Goal: Information Seeking & Learning: Learn about a topic

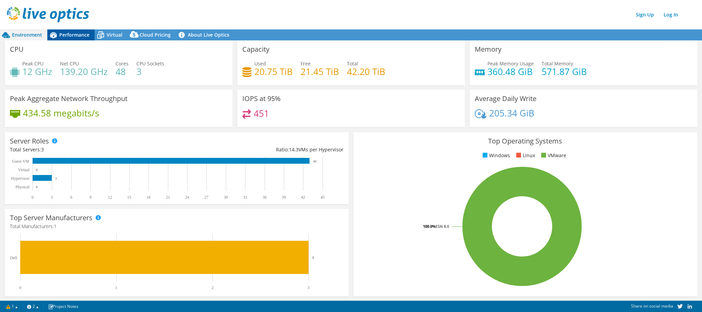
click at [71, 33] on span "Performance" at bounding box center [74, 35] width 30 height 7
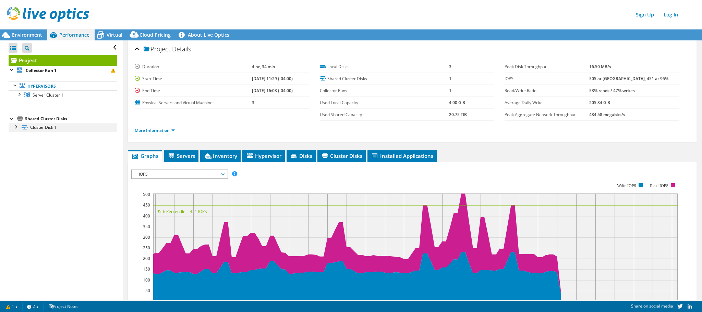
click at [15, 127] on div at bounding box center [15, 126] width 7 height 7
click at [19, 92] on div at bounding box center [18, 93] width 7 height 7
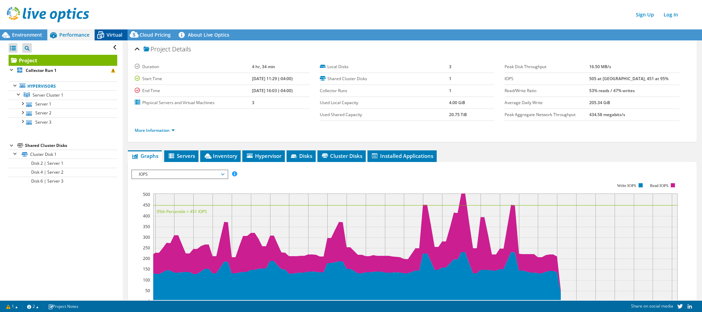
click at [112, 31] on div "Virtual" at bounding box center [111, 34] width 33 height 11
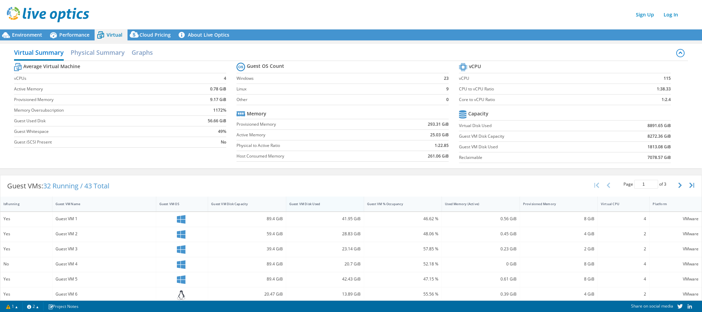
click at [323, 203] on div "Guest VM Disk Used" at bounding box center [320, 204] width 63 height 4
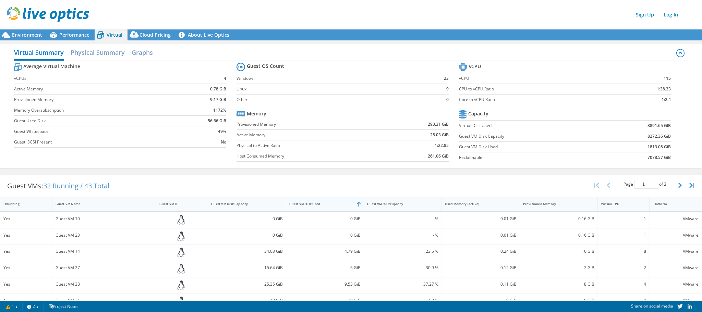
click at [323, 203] on div "Guest VM Disk Used" at bounding box center [320, 204] width 63 height 4
click at [30, 34] on span "Environment" at bounding box center [27, 35] width 30 height 7
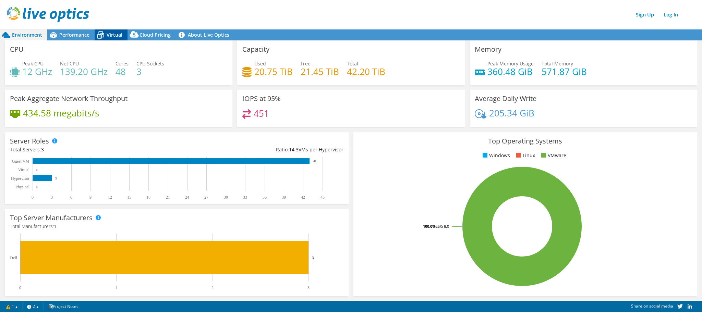
click at [112, 34] on span "Virtual" at bounding box center [115, 35] width 16 height 7
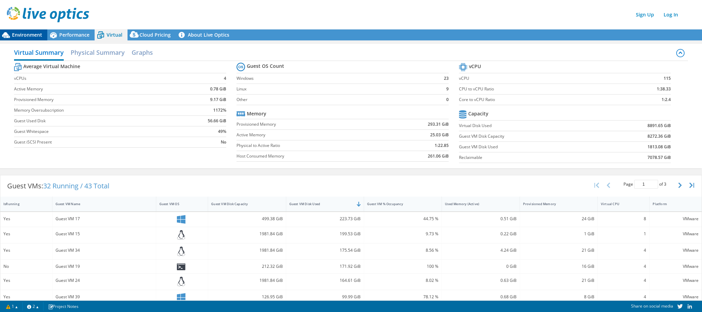
click at [25, 35] on span "Environment" at bounding box center [27, 35] width 30 height 7
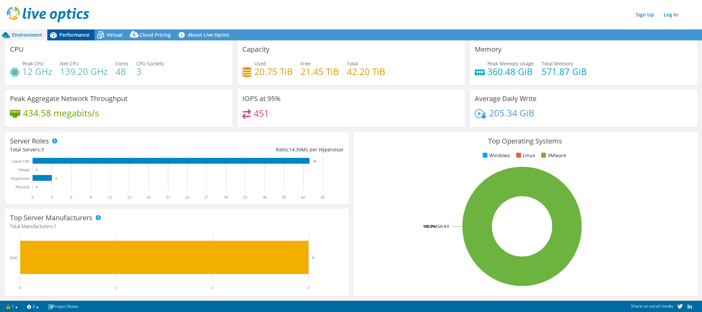
click at [76, 32] on span "Performance" at bounding box center [74, 35] width 30 height 7
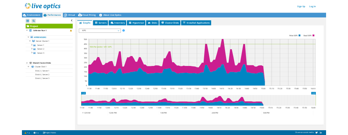
scroll to position [0, 0]
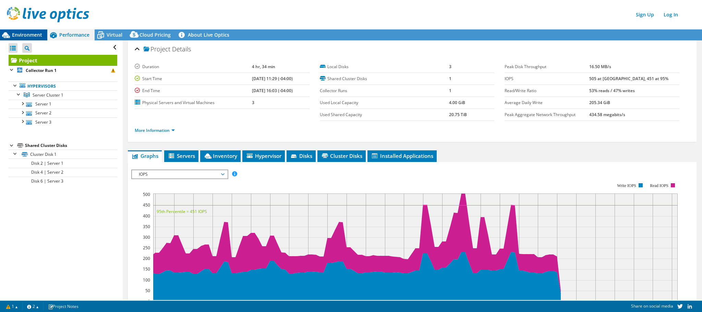
click at [28, 32] on span "Environment" at bounding box center [27, 35] width 30 height 7
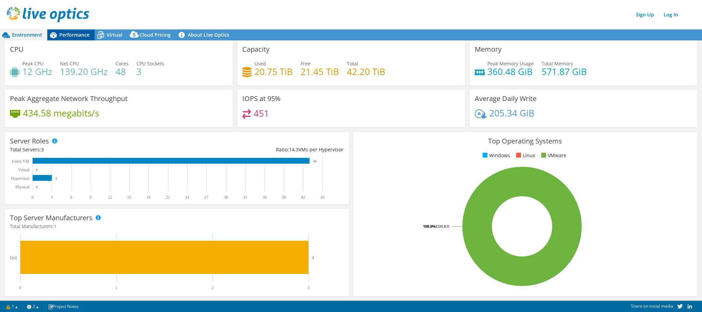
click at [70, 34] on span "Performance" at bounding box center [74, 35] width 30 height 7
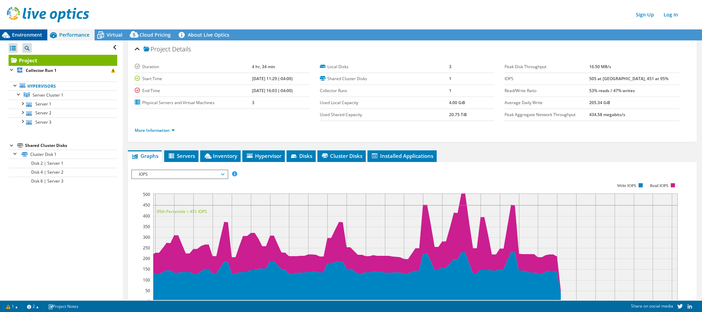
click at [32, 34] on span "Environment" at bounding box center [27, 35] width 30 height 7
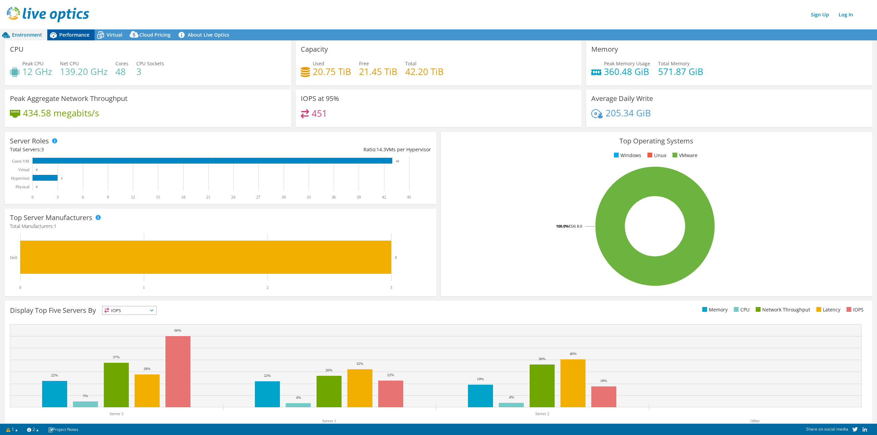
click at [73, 34] on span "Performance" at bounding box center [74, 35] width 30 height 7
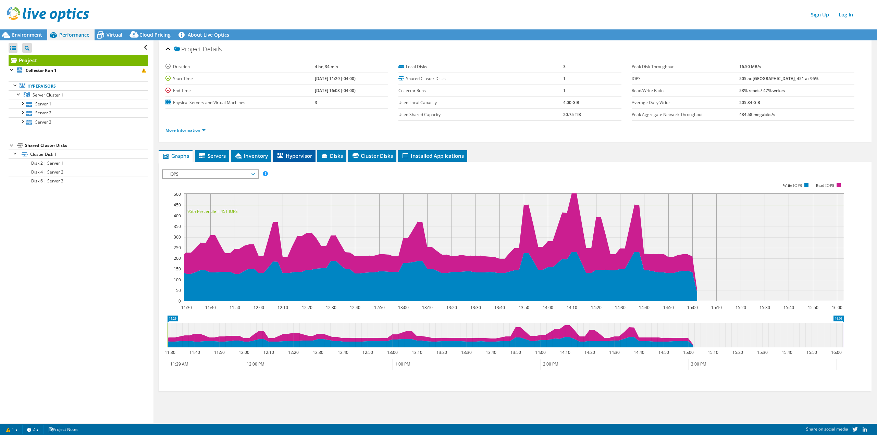
click at [297, 157] on span "Hypervisor" at bounding box center [294, 155] width 36 height 7
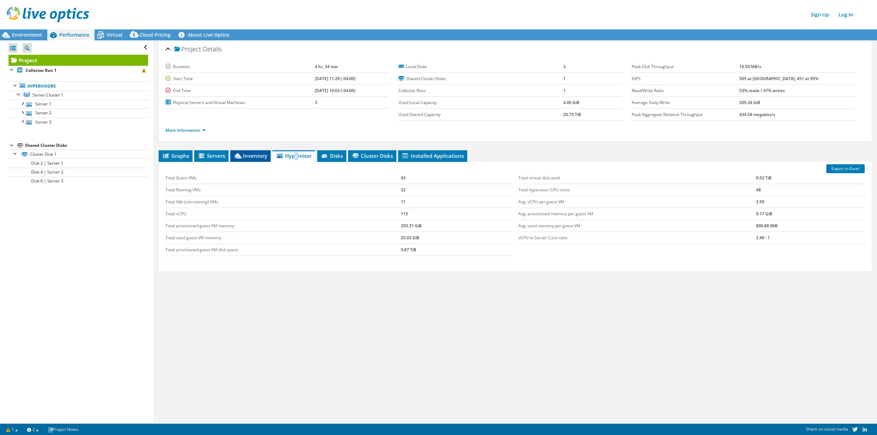
click at [247, 157] on span "Inventory" at bounding box center [251, 155] width 34 height 7
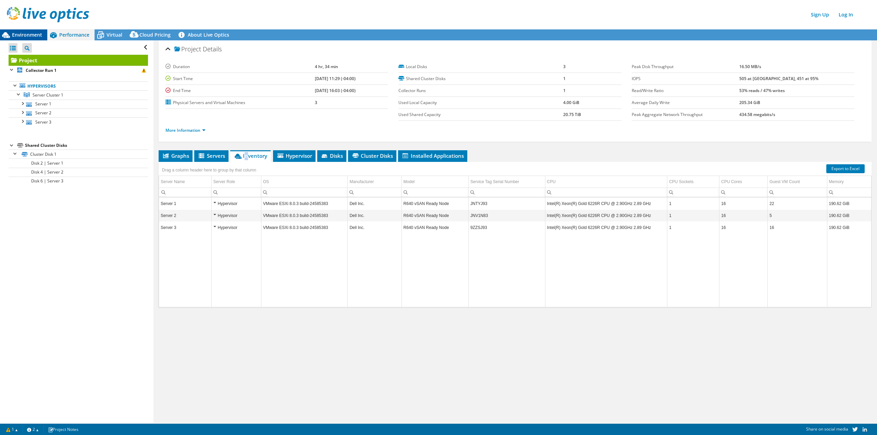
click at [27, 35] on span "Environment" at bounding box center [27, 35] width 30 height 7
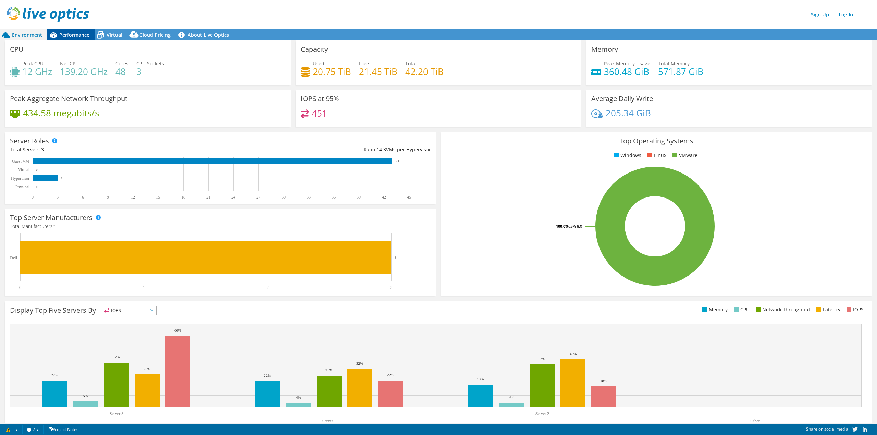
click at [67, 35] on span "Performance" at bounding box center [74, 35] width 30 height 7
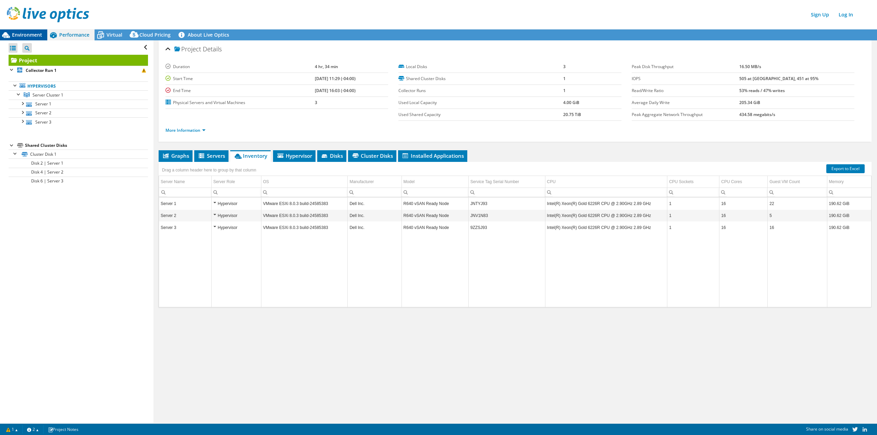
click at [22, 33] on span "Environment" at bounding box center [27, 35] width 30 height 7
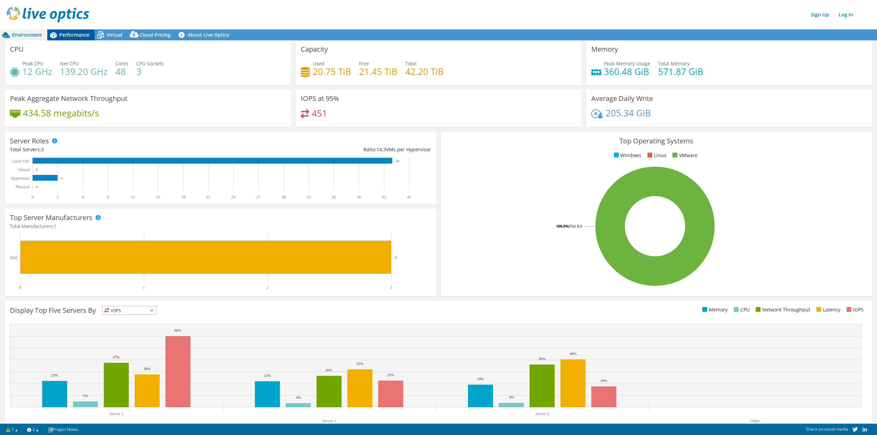
click at [76, 35] on span "Performance" at bounding box center [74, 35] width 30 height 7
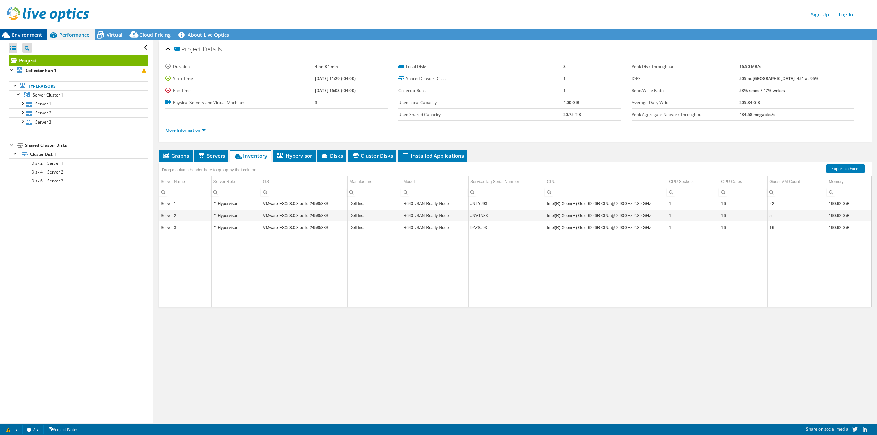
click at [31, 35] on span "Environment" at bounding box center [27, 35] width 30 height 7
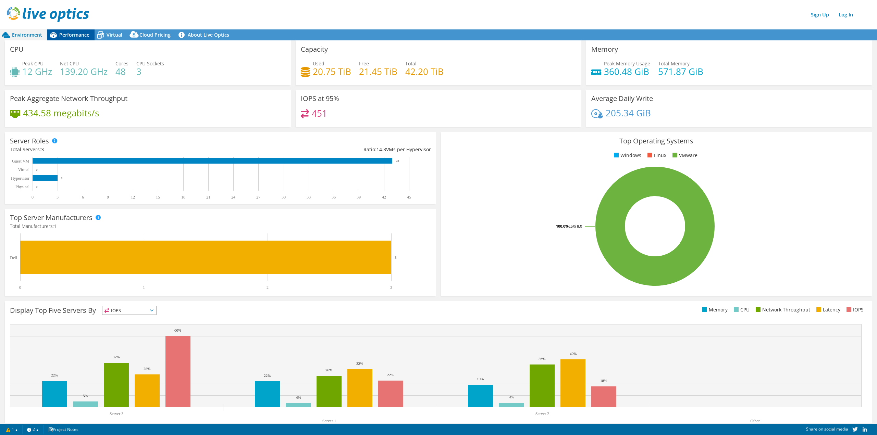
click at [76, 34] on span "Performance" at bounding box center [74, 35] width 30 height 7
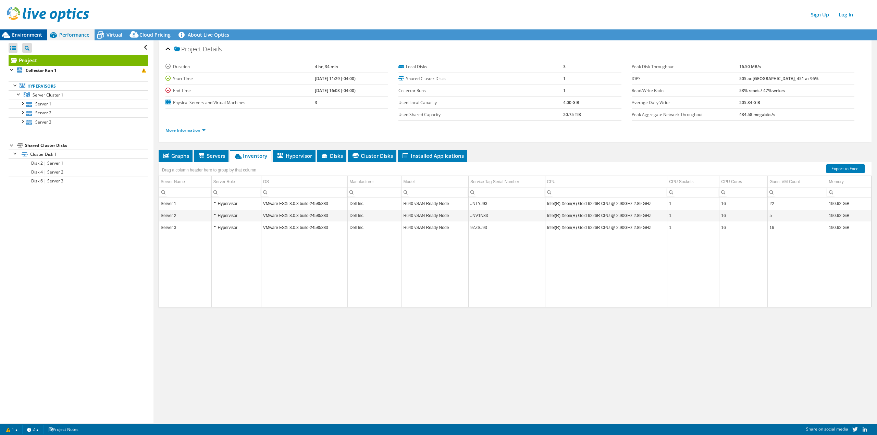
click at [28, 33] on span "Environment" at bounding box center [27, 35] width 30 height 7
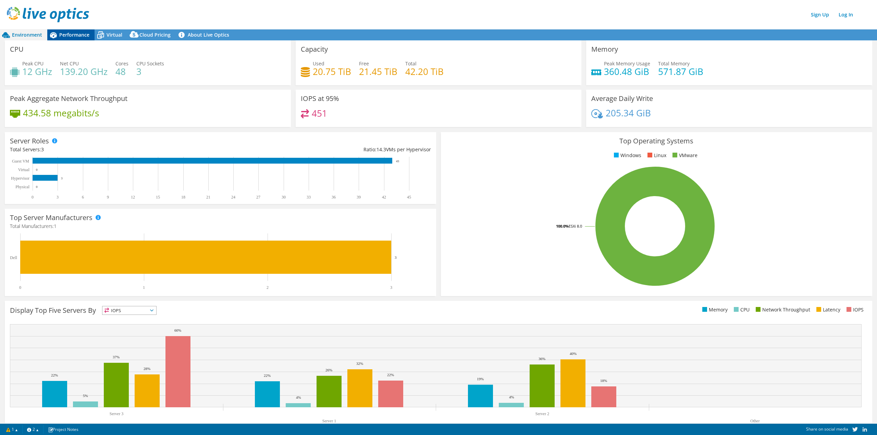
click at [73, 32] on div "Performance" at bounding box center [70, 34] width 47 height 11
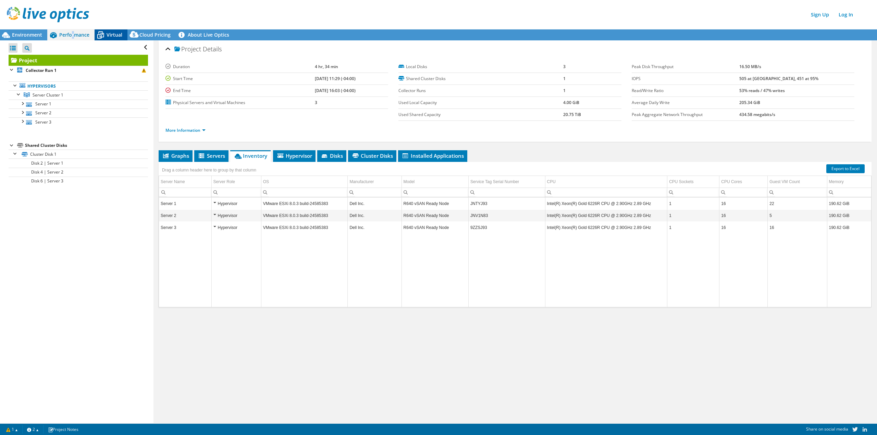
click at [113, 37] on span "Virtual" at bounding box center [115, 35] width 16 height 7
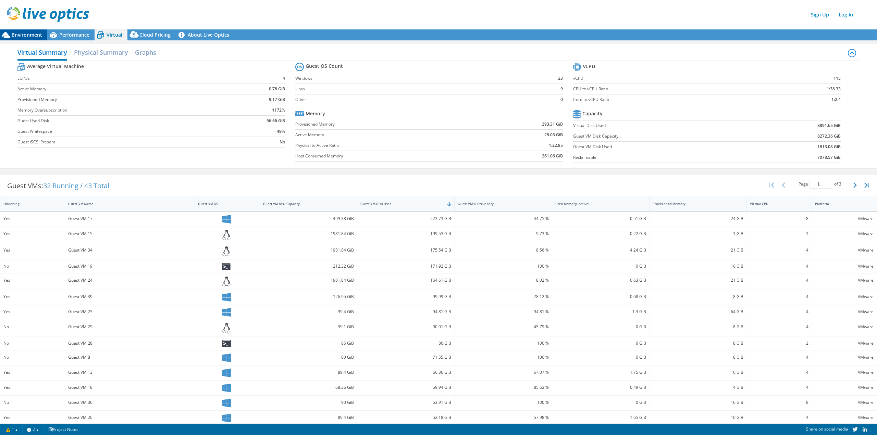
click at [24, 37] on span "Environment" at bounding box center [27, 35] width 30 height 7
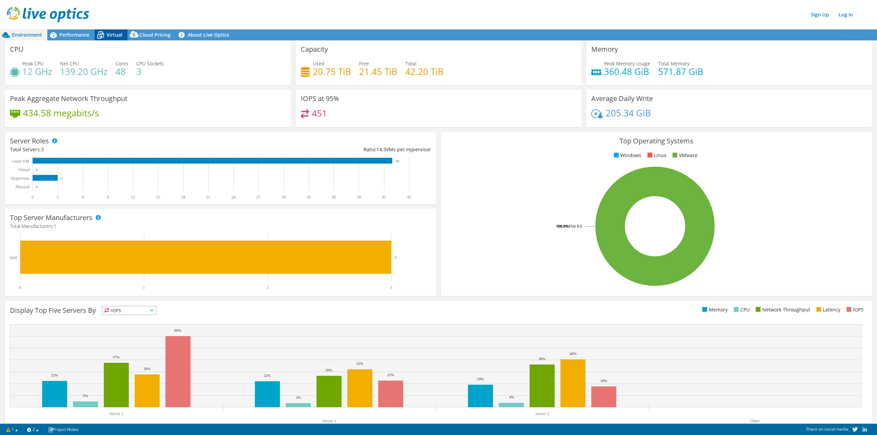
click at [113, 37] on span "Virtual" at bounding box center [115, 35] width 16 height 7
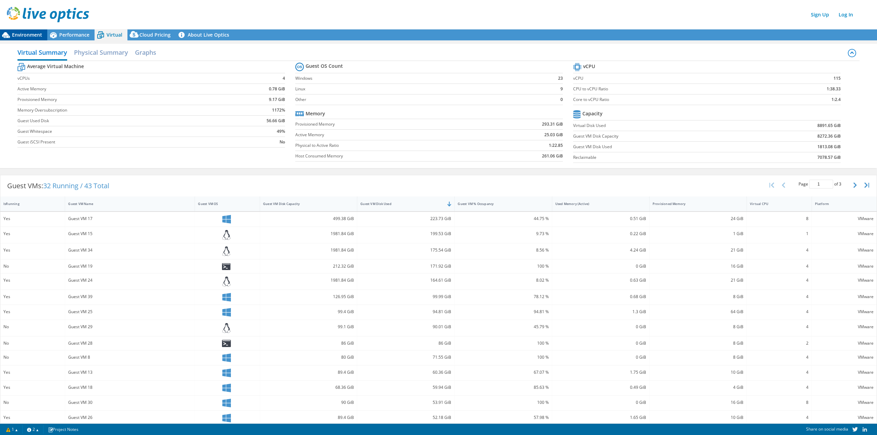
click at [23, 38] on span "Environment" at bounding box center [27, 35] width 30 height 7
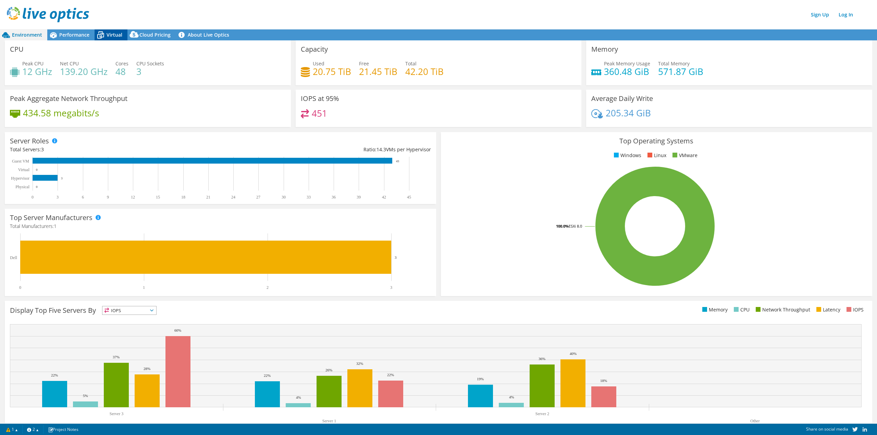
click at [112, 36] on span "Virtual" at bounding box center [115, 35] width 16 height 7
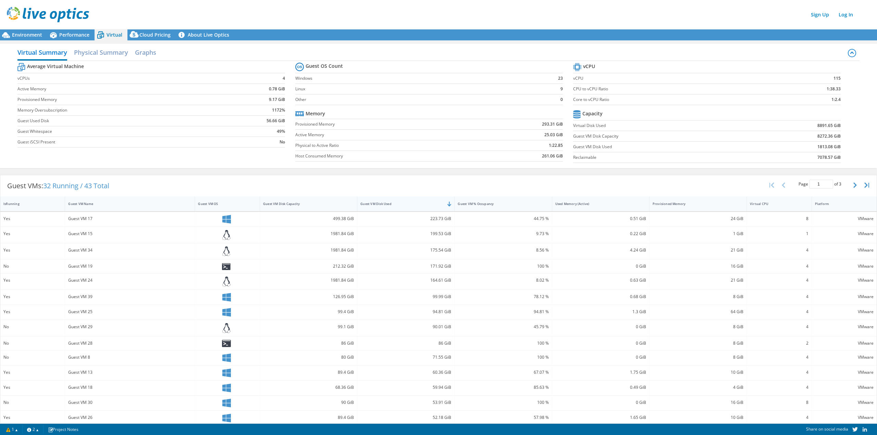
click at [429, 207] on div "Guest VM Disk Used" at bounding box center [401, 204] width 89 height 11
click at [429, 206] on div "Guest VM Disk Used" at bounding box center [401, 204] width 89 height 11
click at [25, 32] on span "Environment" at bounding box center [27, 35] width 30 height 7
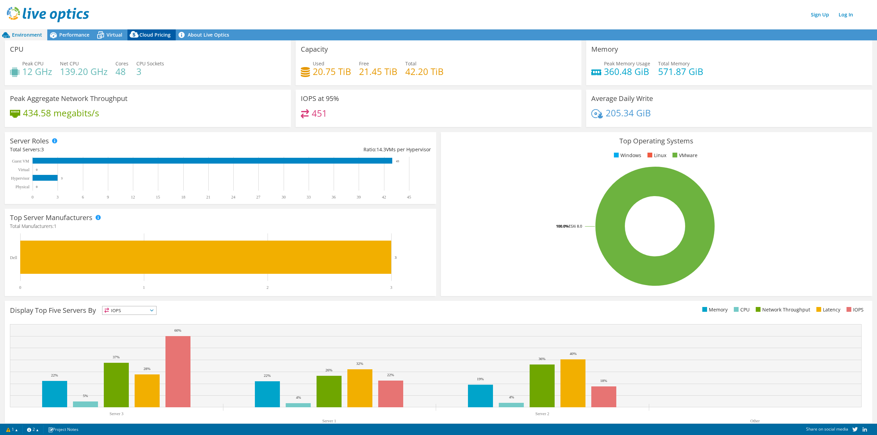
click at [152, 35] on span "Cloud Pricing" at bounding box center [154, 35] width 31 height 7
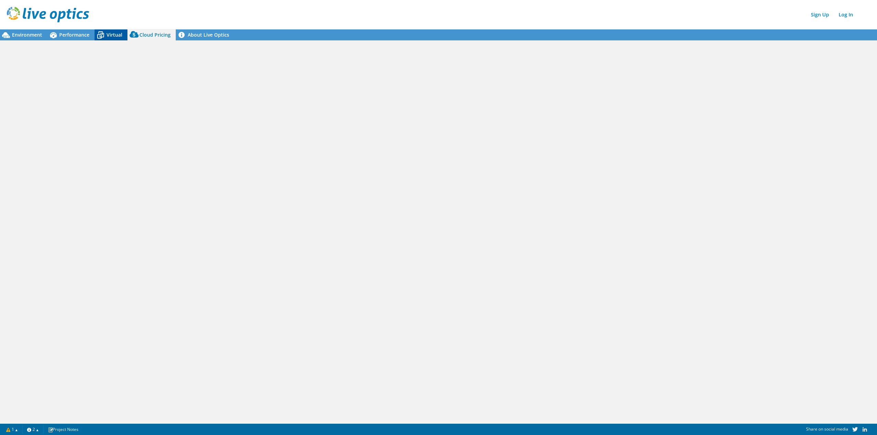
click at [107, 35] on span "Virtual" at bounding box center [115, 35] width 16 height 7
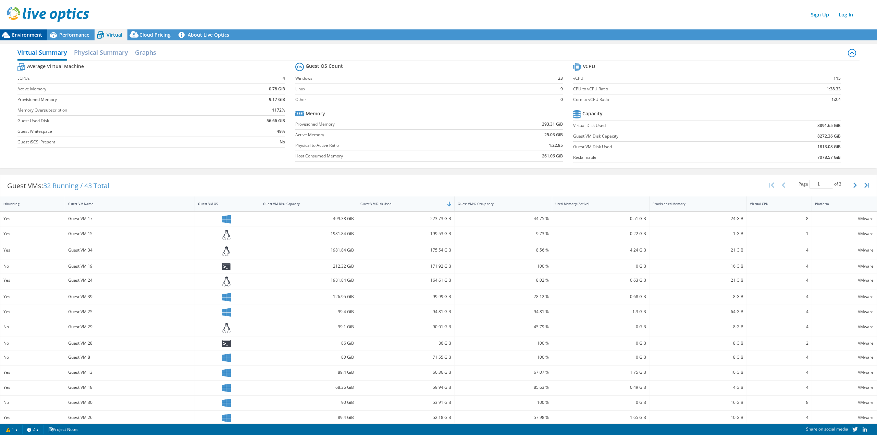
click at [25, 34] on span "Environment" at bounding box center [27, 35] width 30 height 7
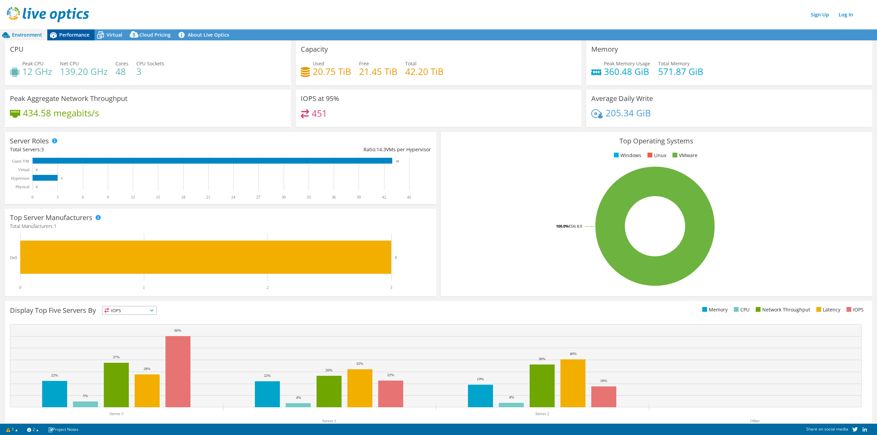
click at [79, 33] on span "Performance" at bounding box center [74, 35] width 30 height 7
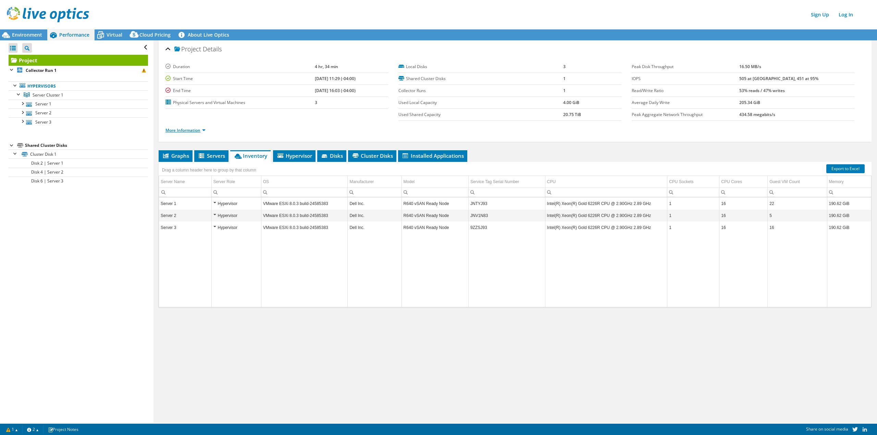
click at [202, 130] on link "More Information" at bounding box center [185, 130] width 40 height 6
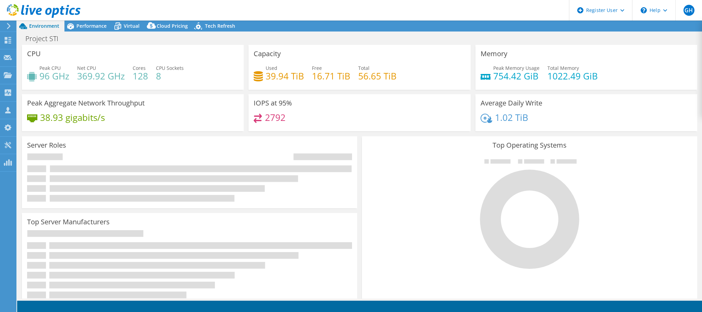
select select "USD"
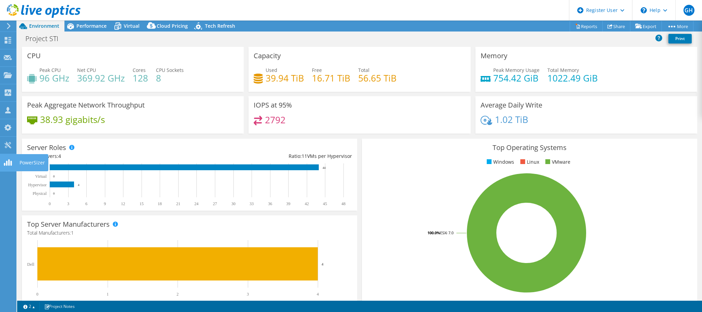
click at [5, 162] on icon at bounding box center [8, 162] width 8 height 7
click at [93, 25] on span "Performance" at bounding box center [91, 26] width 30 height 7
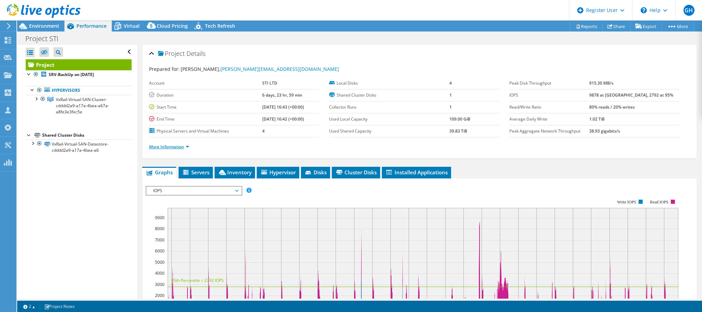
drag, startPoint x: 177, startPoint y: 141, endPoint x: 177, endPoint y: 149, distance: 7.2
click at [177, 141] on ul "More Information" at bounding box center [419, 145] width 540 height 9
click at [176, 146] on link "More Information" at bounding box center [169, 147] width 40 height 6
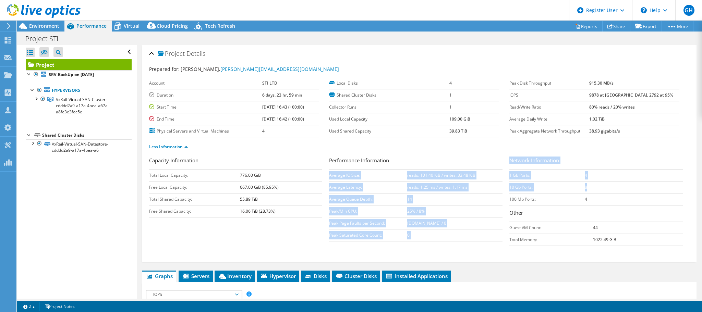
drag, startPoint x: 591, startPoint y: 189, endPoint x: 505, endPoint y: 190, distance: 86.7
click at [505, 190] on div "Capacity Information Total Local Capacity: 776.00 GiB Free Local Capacity: 667.…" at bounding box center [419, 203] width 540 height 93
click at [616, 185] on td "8" at bounding box center [633, 187] width 98 height 12
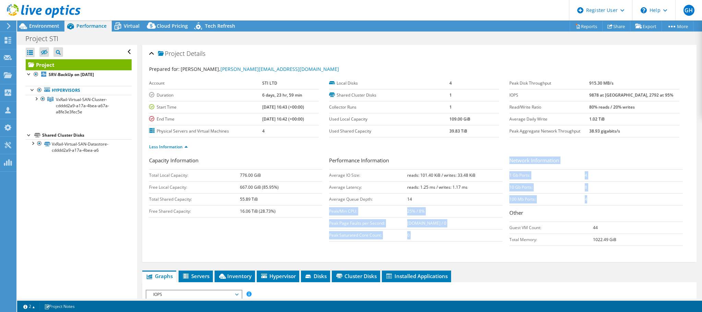
drag, startPoint x: 572, startPoint y: 199, endPoint x: 496, endPoint y: 201, distance: 76.4
click at [496, 201] on div "Capacity Information Total Local Capacity: 776.00 GiB Free Local Capacity: 667.…" at bounding box center [419, 203] width 540 height 93
drag, startPoint x: 606, startPoint y: 183, endPoint x: 615, endPoint y: 185, distance: 9.1
click at [606, 184] on td "8" at bounding box center [633, 187] width 98 height 12
click at [265, 237] on div "Capacity Information Total Local Capacity: 776.00 GiB Free Local Capacity: 667.…" at bounding box center [419, 203] width 540 height 93
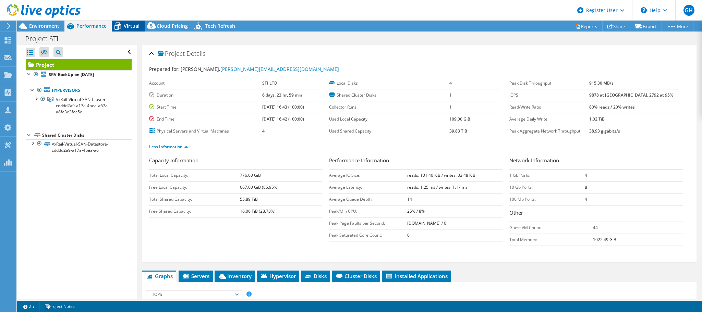
click at [133, 26] on span "Virtual" at bounding box center [132, 26] width 16 height 7
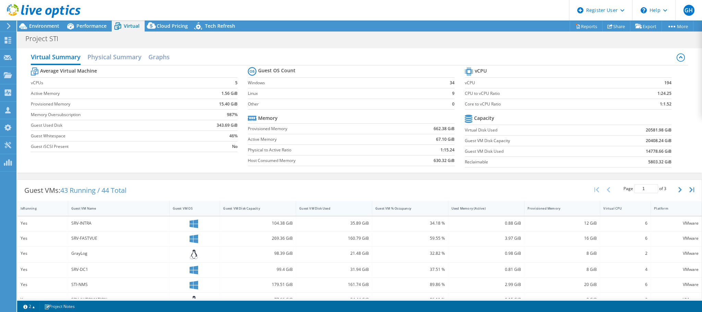
click at [346, 209] on div "Guest VM Disk Used" at bounding box center [329, 208] width 61 height 4
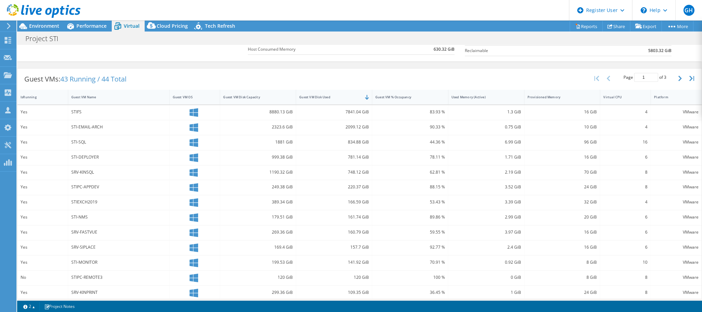
scroll to position [114, 0]
